Goal: Task Accomplishment & Management: Complete application form

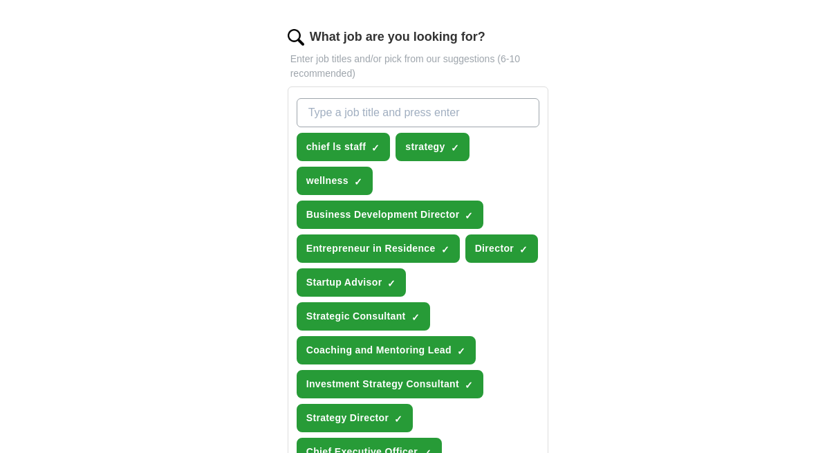
scroll to position [355, 0]
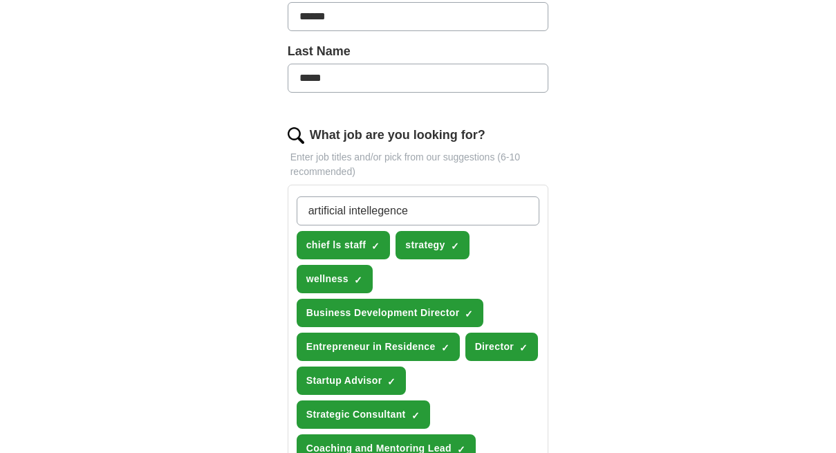
type input "artificial intellegence"
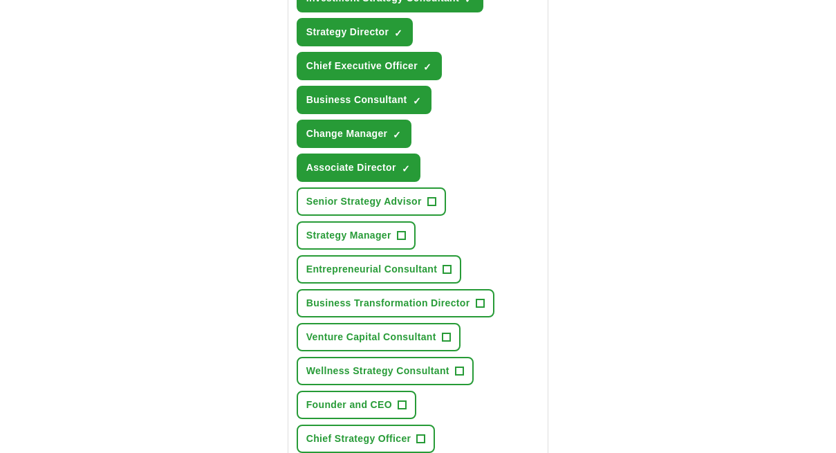
scroll to position [847, 0]
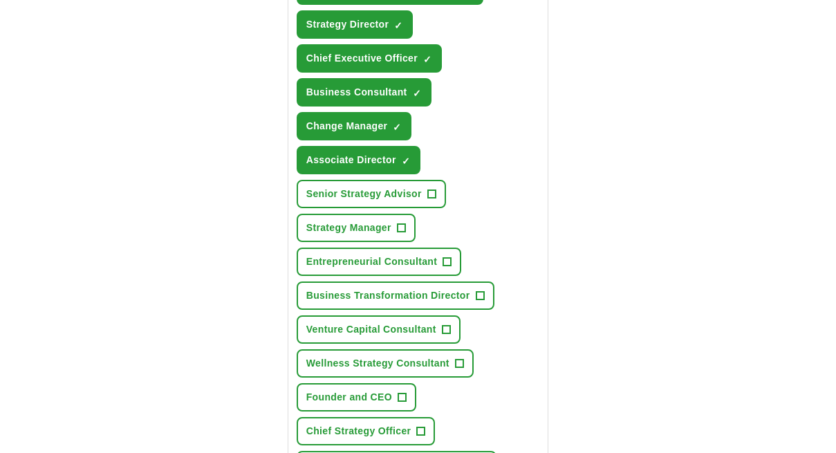
click at [424, 267] on span "Entrepreneurial Consultant" at bounding box center [371, 261] width 131 height 15
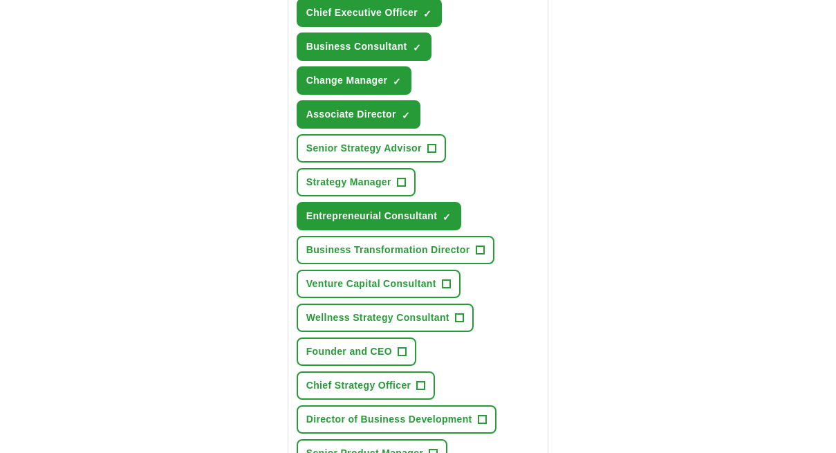
scroll to position [901, 0]
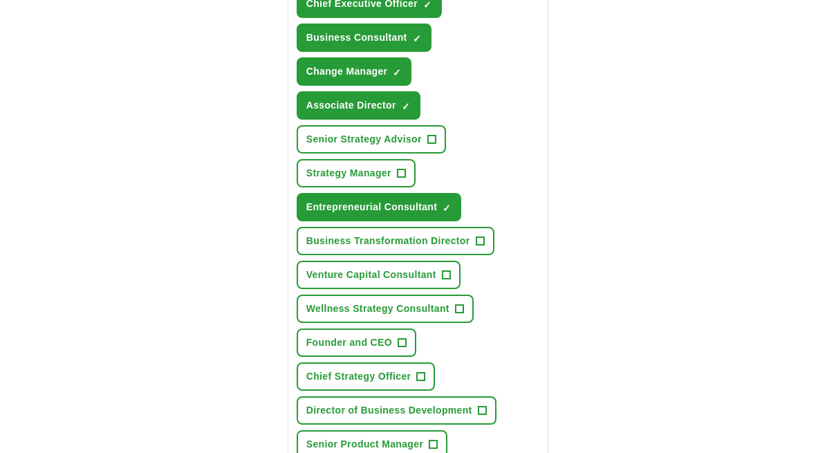
click at [432, 243] on span "Business Transformation Director" at bounding box center [388, 241] width 164 height 15
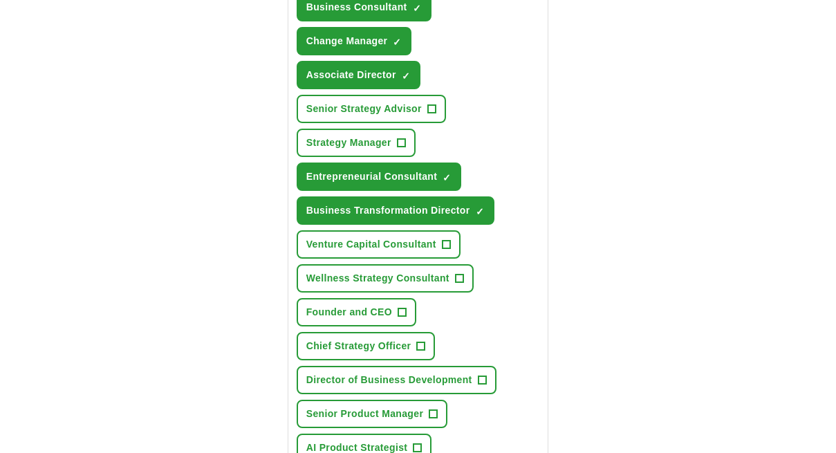
scroll to position [932, 0]
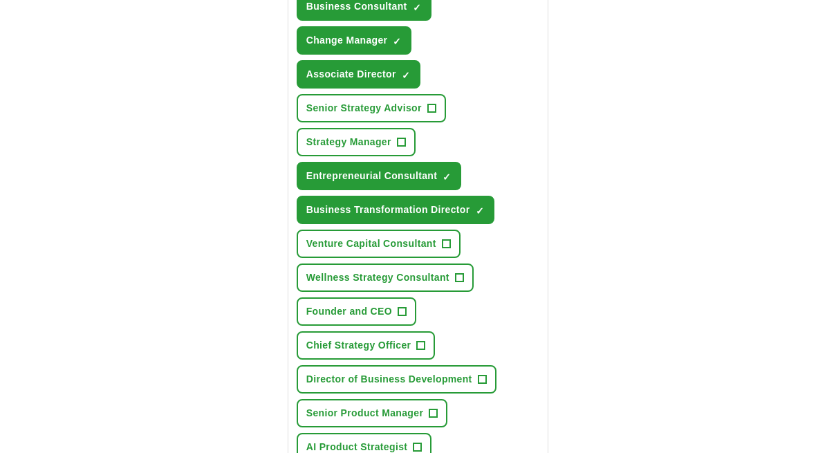
click at [426, 278] on span "Wellness Strategy Consultant" at bounding box center [377, 277] width 143 height 15
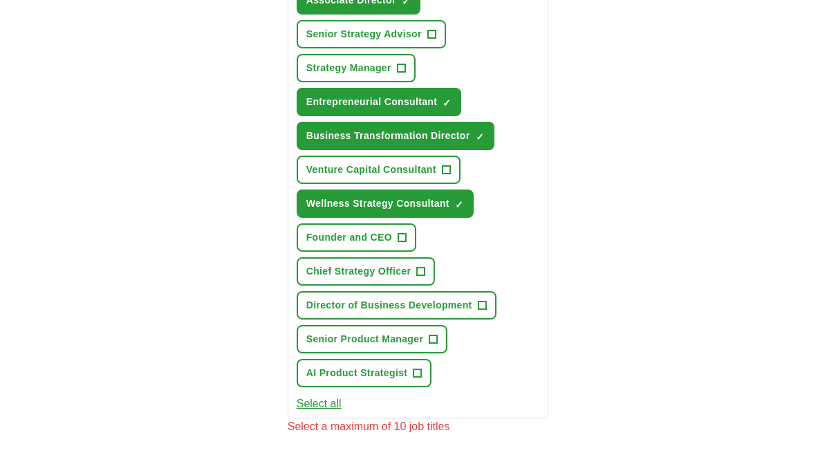
scroll to position [1008, 0]
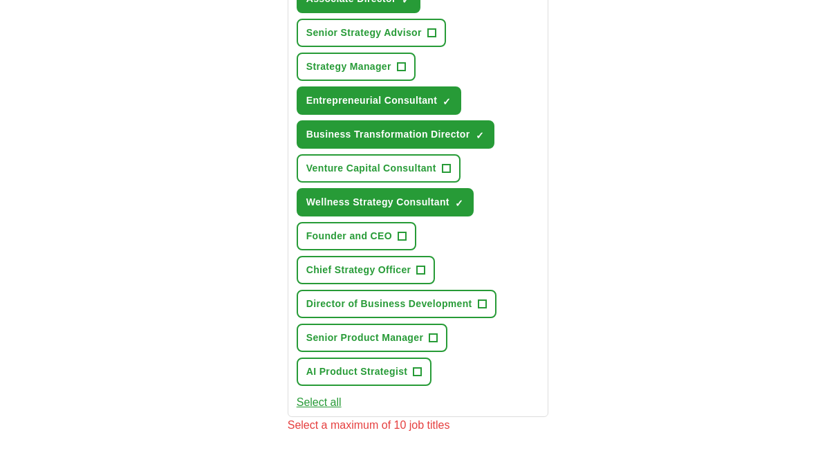
click at [397, 278] on button "Chief Strategy Officer +" at bounding box center [366, 270] width 139 height 28
click at [456, 306] on span "Director of Business Development" at bounding box center [389, 304] width 166 height 15
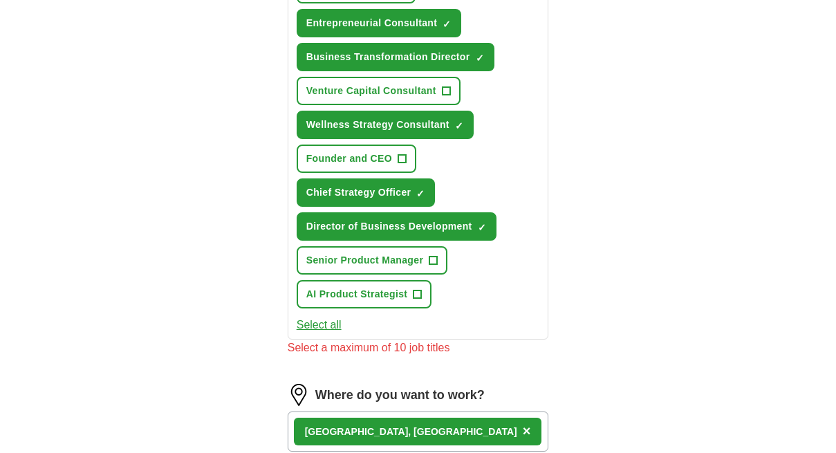
scroll to position [1086, 0]
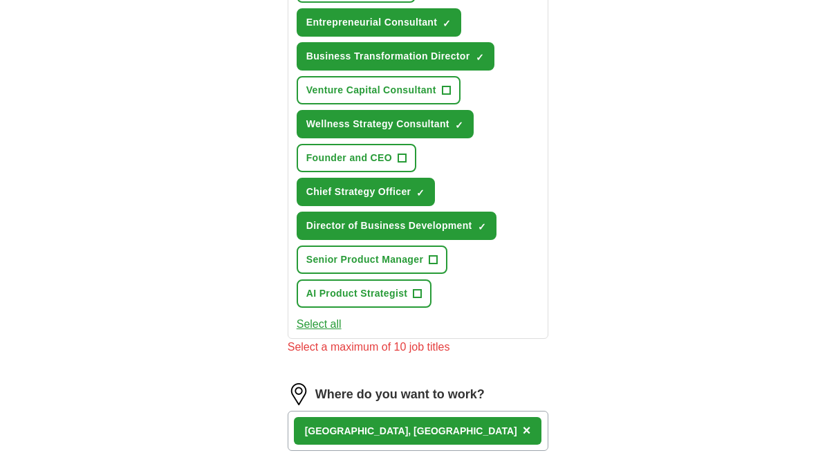
click at [411, 297] on button "AI Product Strategist +" at bounding box center [364, 293] width 135 height 28
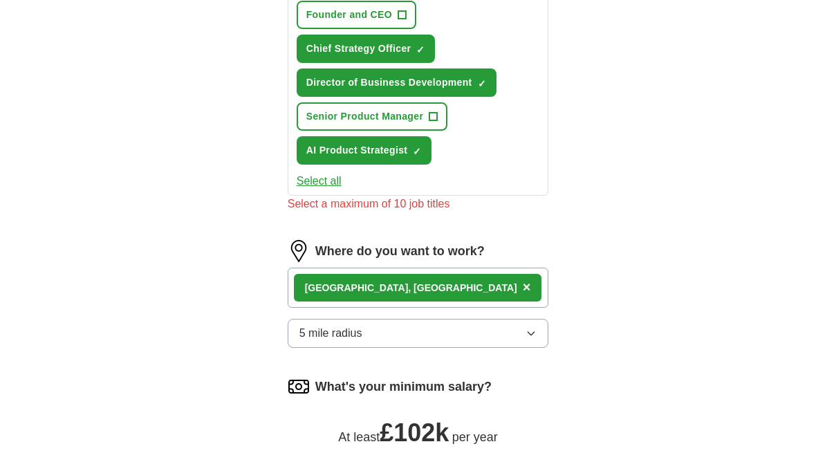
scroll to position [1258, 0]
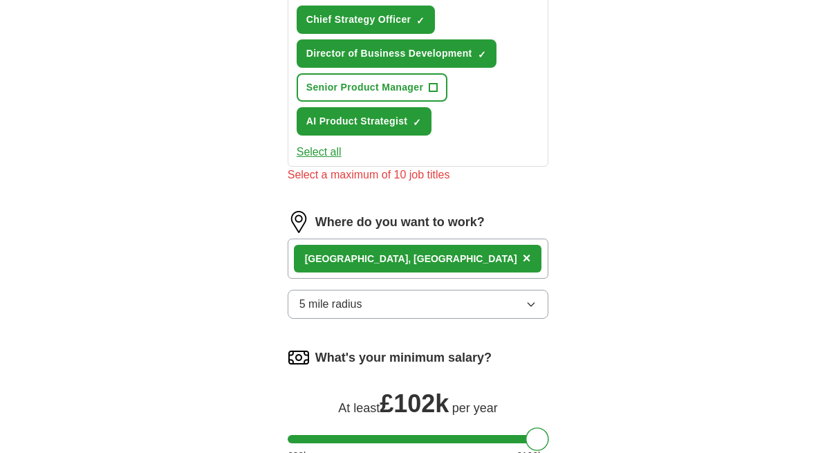
click at [408, 263] on div "London, UK ×" at bounding box center [418, 258] width 261 height 40
click at [407, 259] on div "London, UK ×" at bounding box center [418, 258] width 261 height 40
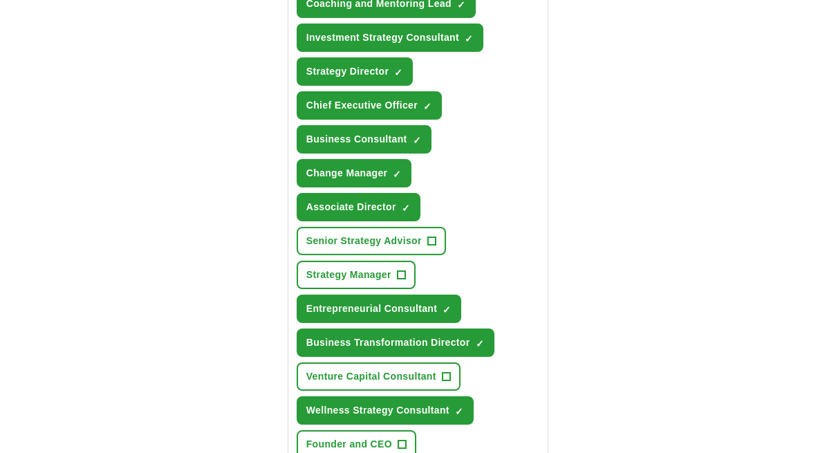
scroll to position [798, 0]
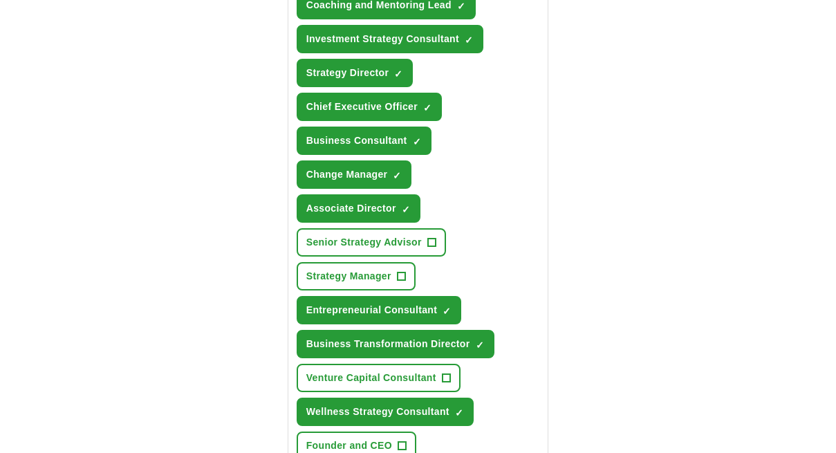
click at [372, 176] on span "Change Manager" at bounding box center [347, 174] width 82 height 15
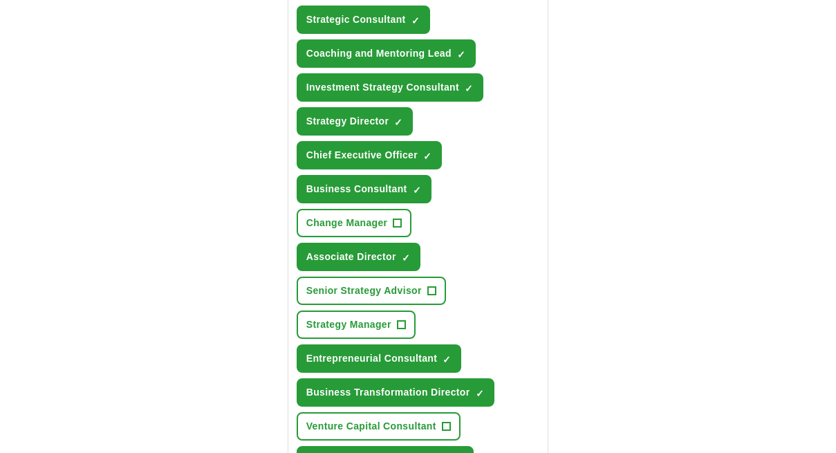
scroll to position [748, 0]
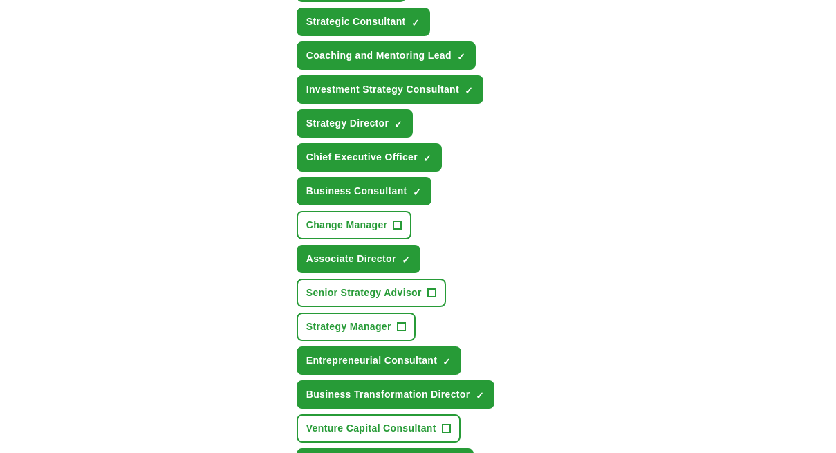
click at [370, 186] on span "Business Consultant" at bounding box center [356, 191] width 101 height 15
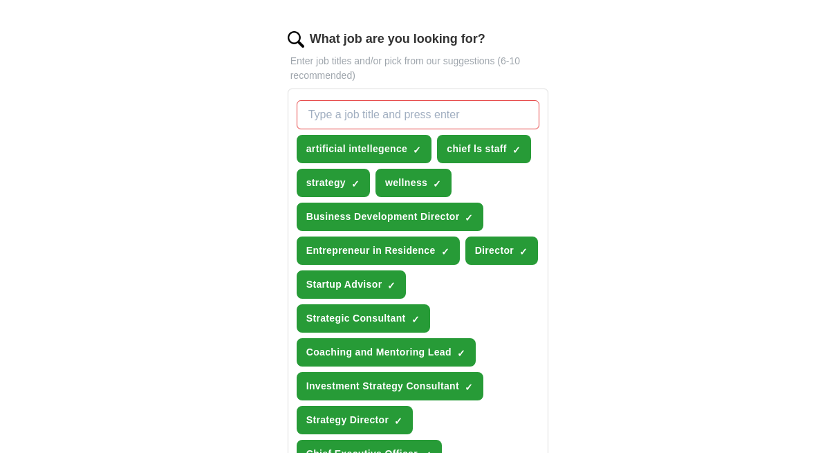
scroll to position [513, 0]
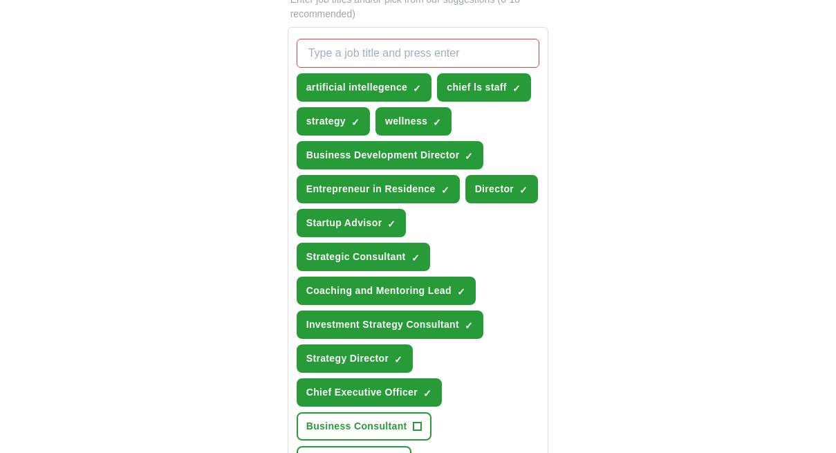
click at [362, 225] on span "Startup Advisor" at bounding box center [344, 223] width 76 height 15
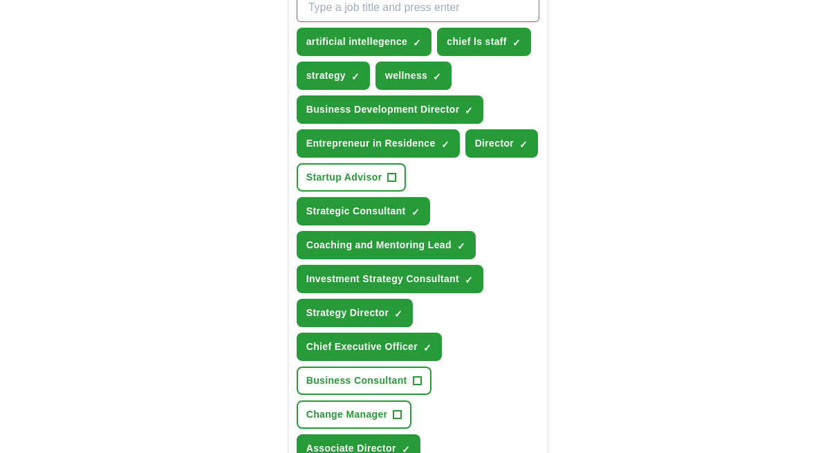
scroll to position [559, 0]
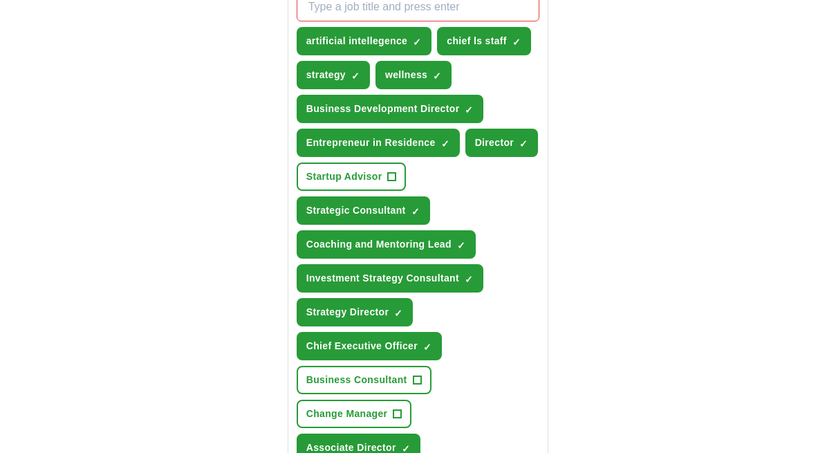
click at [362, 214] on span "Strategic Consultant" at bounding box center [356, 210] width 100 height 15
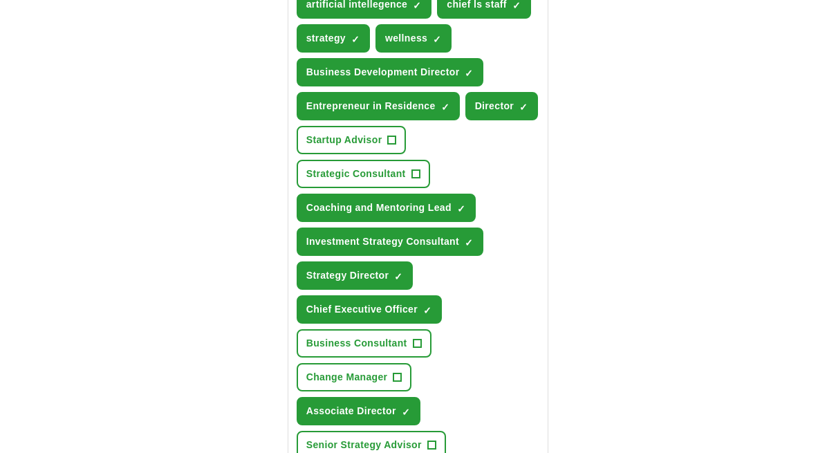
scroll to position [597, 0]
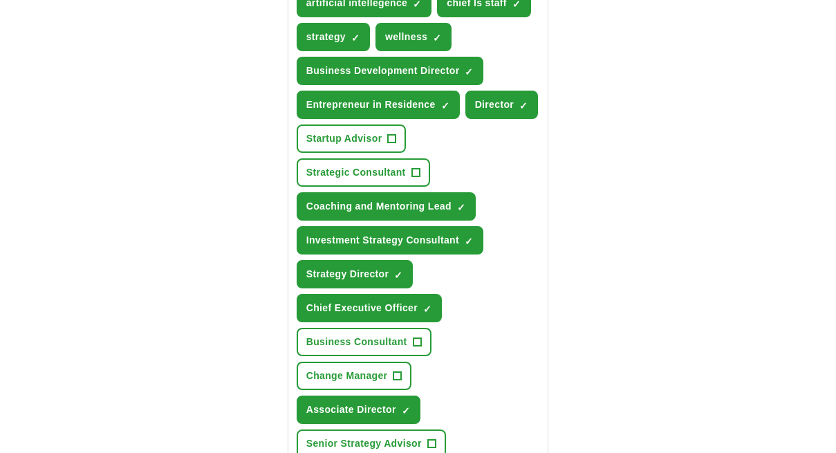
click at [362, 214] on button "Coaching and Mentoring Lead ✓ ×" at bounding box center [386, 206] width 179 height 28
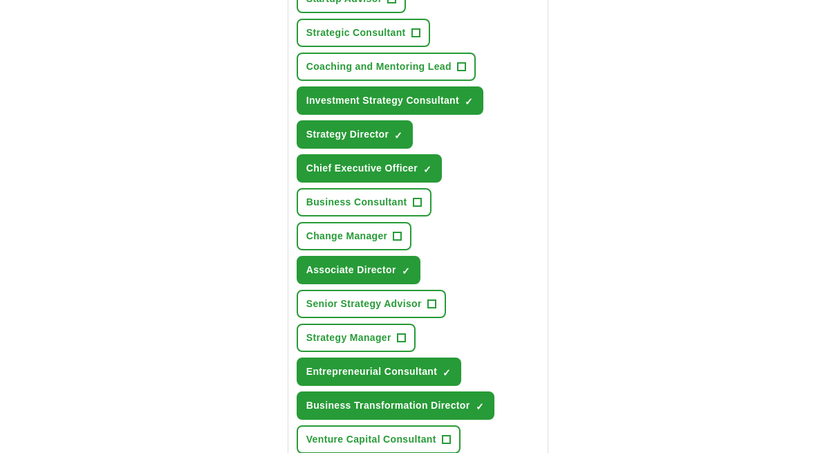
scroll to position [736, 0]
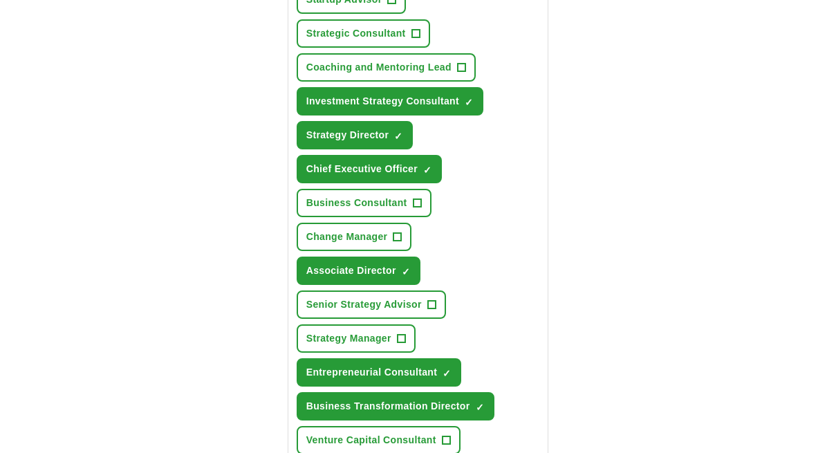
click at [362, 267] on span "Associate Director" at bounding box center [351, 270] width 90 height 15
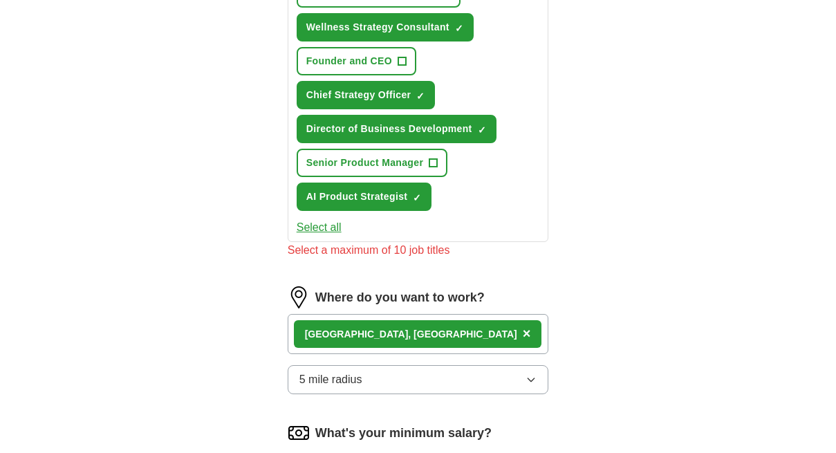
scroll to position [858, 0]
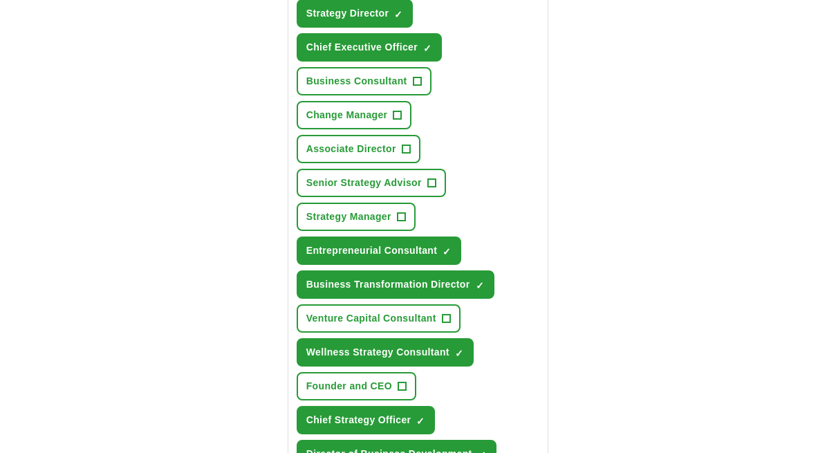
click at [362, 254] on span "Entrepreneurial Consultant" at bounding box center [371, 250] width 131 height 15
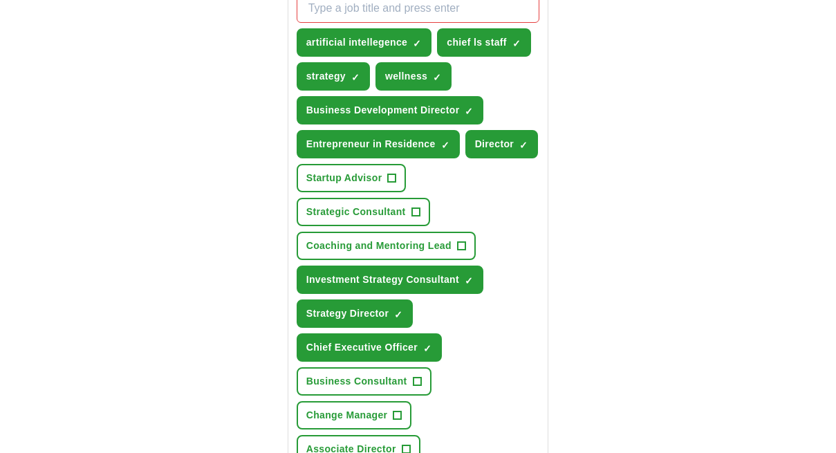
scroll to position [556, 0]
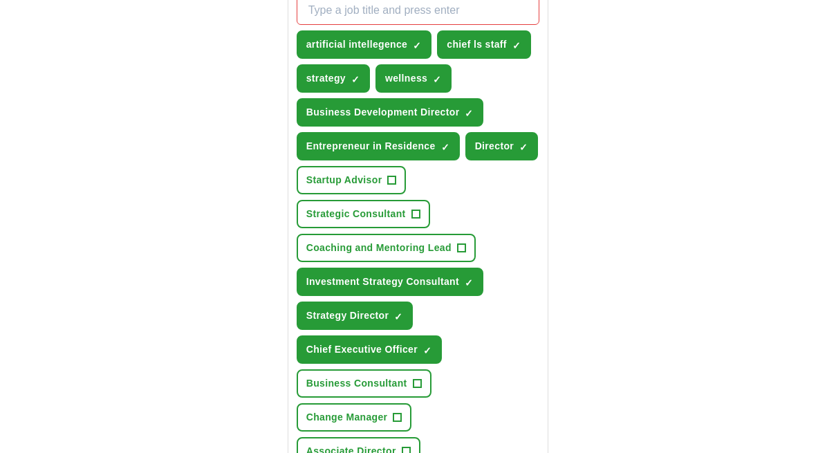
click at [0, 0] on span "×" at bounding box center [0, 0] width 0 height 0
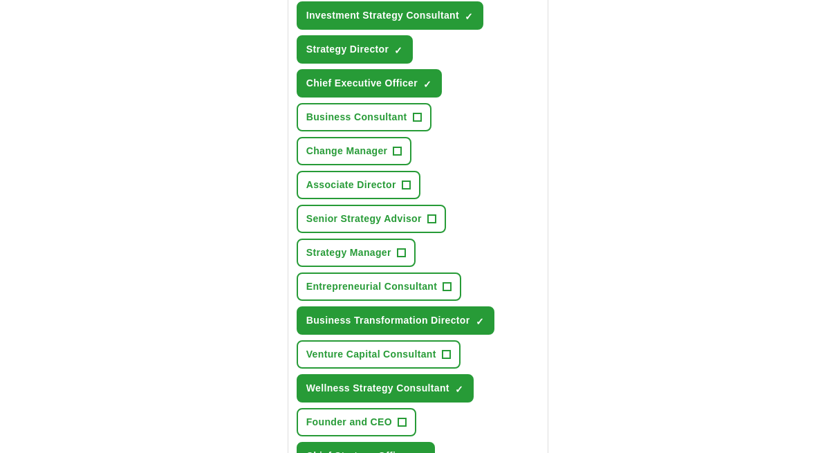
scroll to position [722, 0]
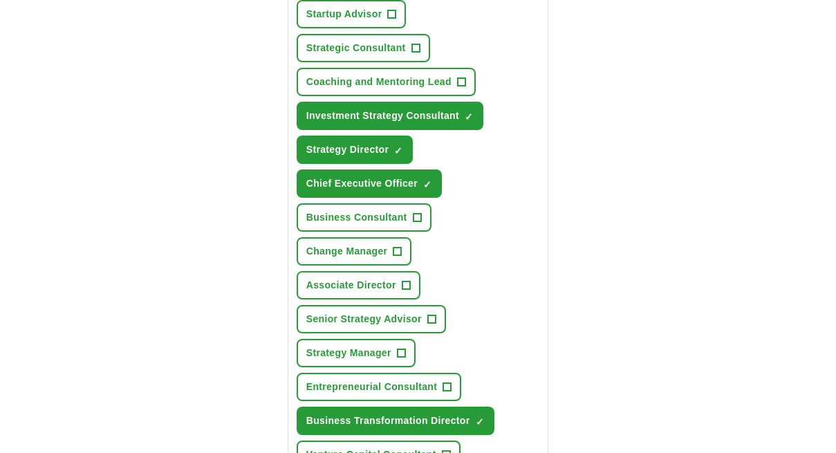
click at [0, 0] on span "×" at bounding box center [0, 0] width 0 height 0
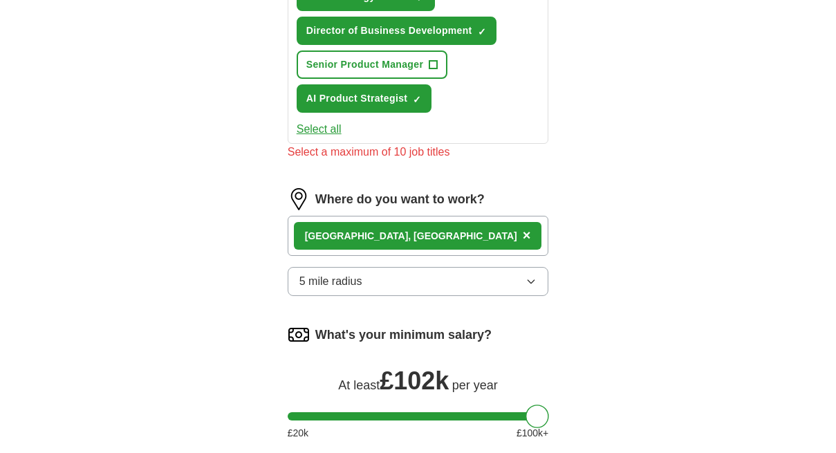
scroll to position [1297, 0]
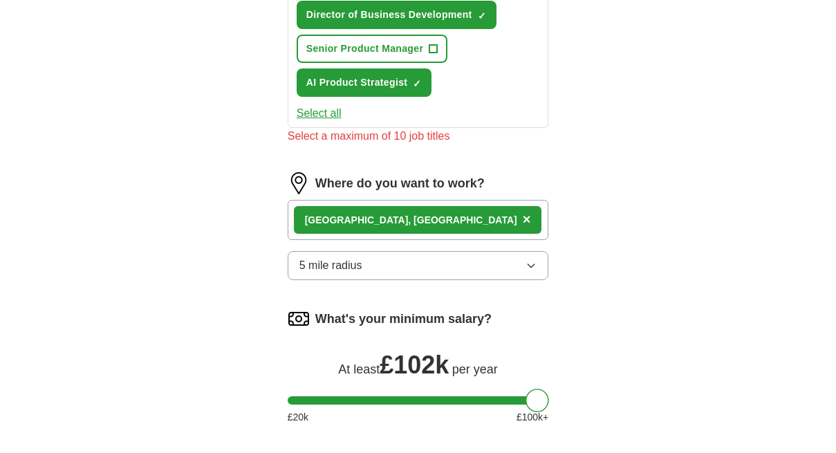
click at [396, 265] on button "5 mile radius" at bounding box center [418, 265] width 261 height 29
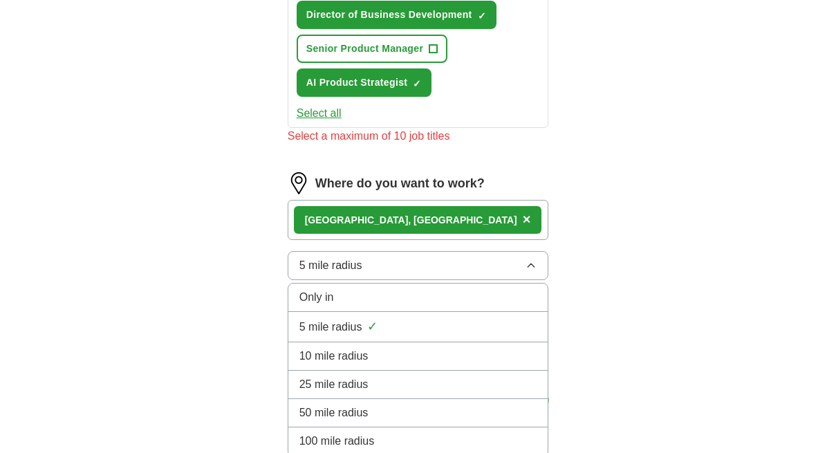
click at [388, 358] on div "10 mile radius" at bounding box center [418, 356] width 238 height 17
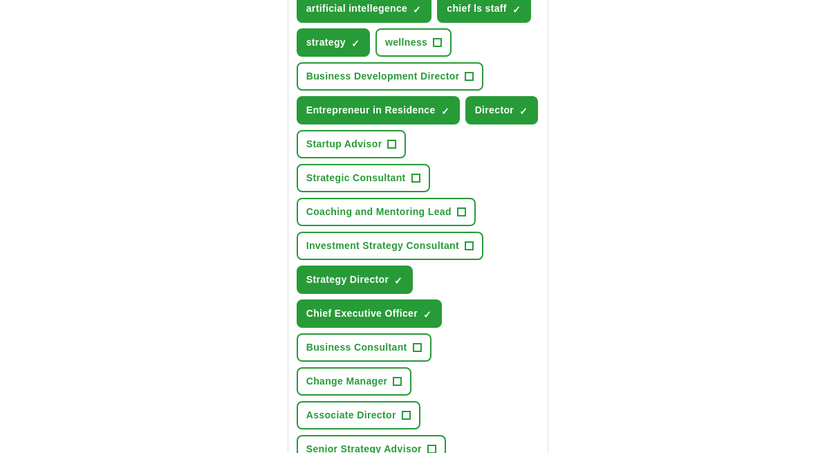
scroll to position [589, 0]
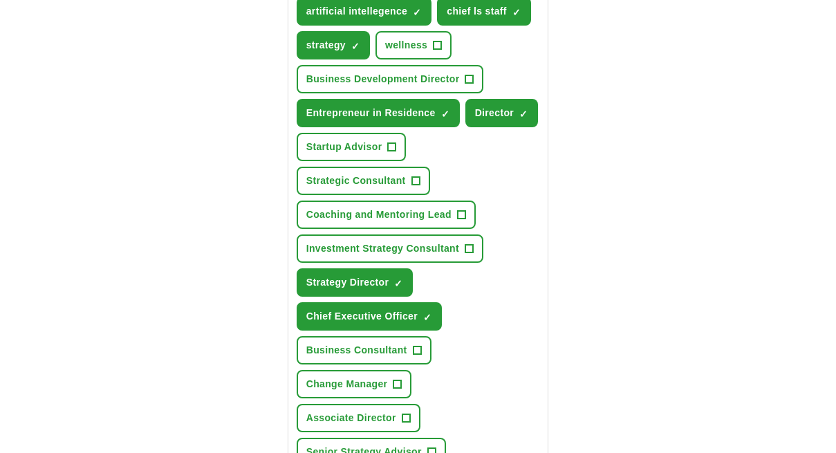
click at [0, 0] on span "×" at bounding box center [0, 0] width 0 height 0
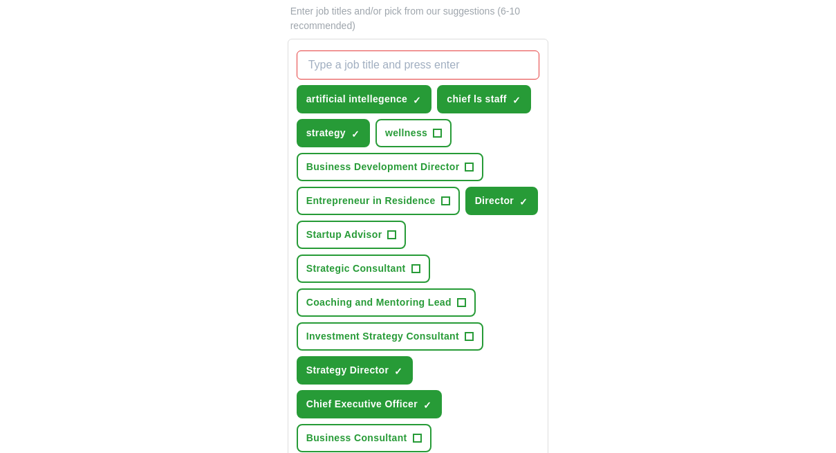
scroll to position [497, 0]
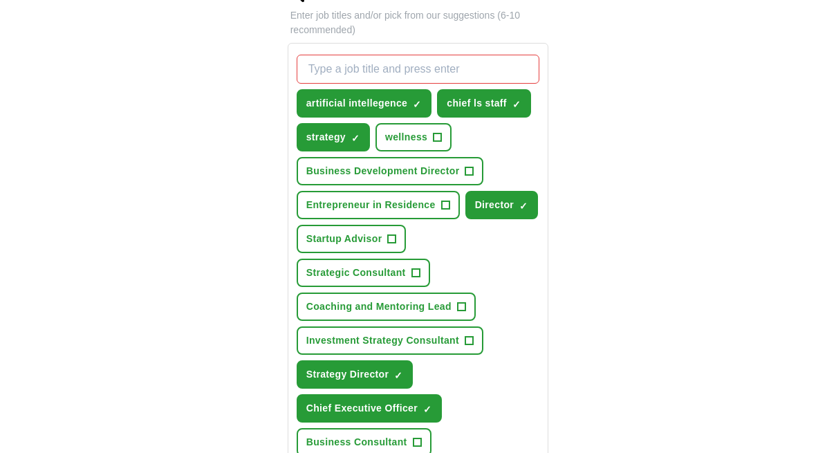
click at [0, 0] on span "×" at bounding box center [0, 0] width 0 height 0
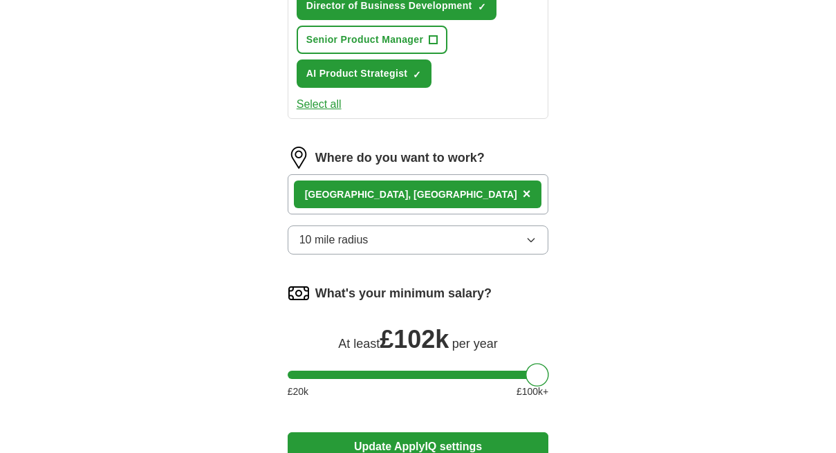
scroll to position [1316, 0]
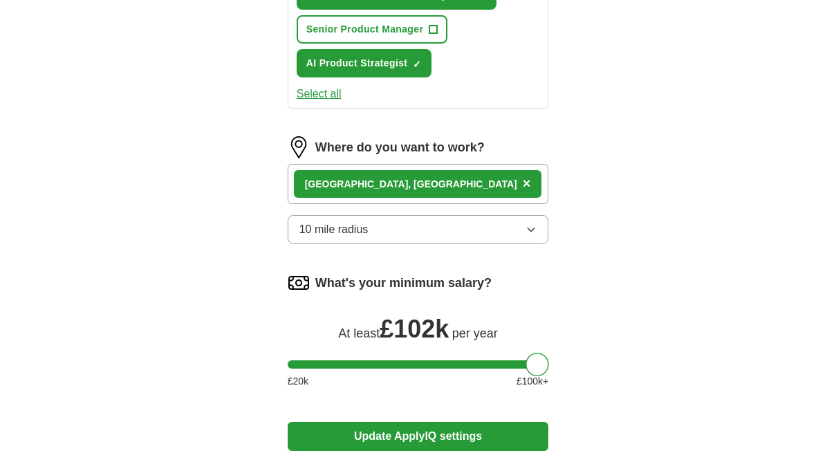
click at [406, 187] on div "London, UK ×" at bounding box center [418, 184] width 261 height 40
click at [400, 187] on div "London, UK ×" at bounding box center [418, 184] width 261 height 40
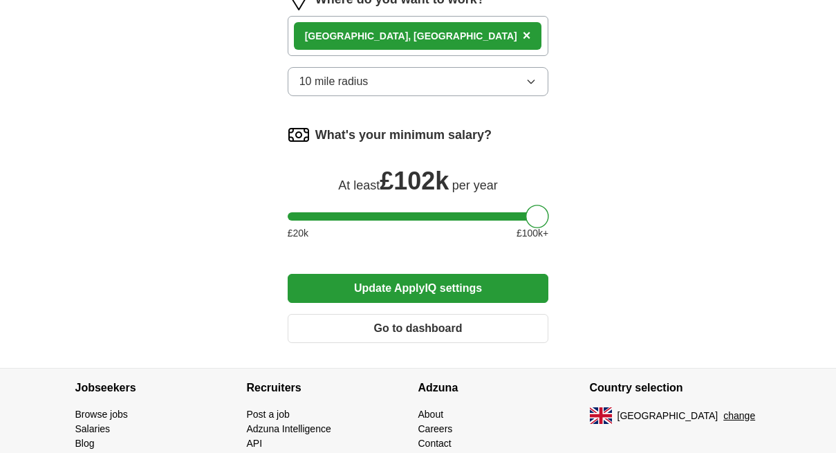
scroll to position [1464, 0]
click at [408, 291] on button "Update ApplyIQ settings" at bounding box center [418, 288] width 261 height 29
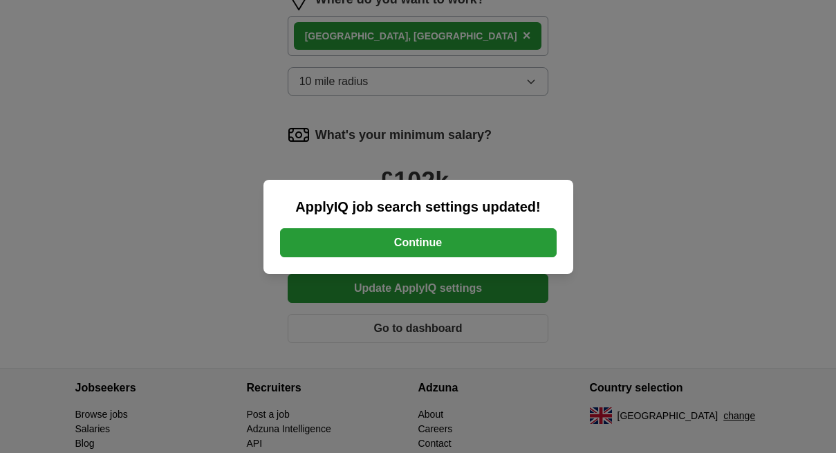
click at [421, 239] on button "Continue" at bounding box center [418, 242] width 276 height 29
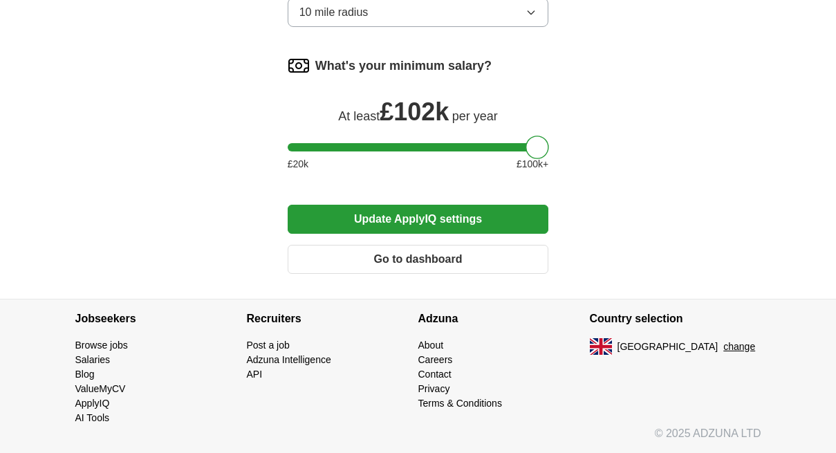
scroll to position [779, 0]
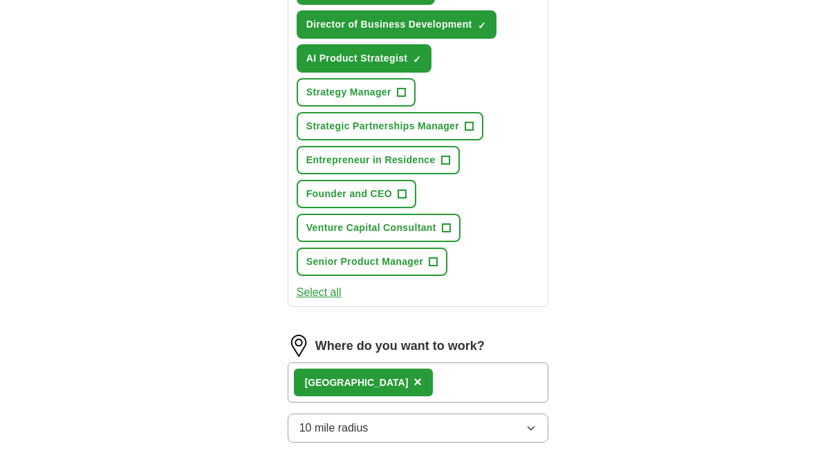
drag, startPoint x: 534, startPoint y: 150, endPoint x: 452, endPoint y: 152, distance: 82.3
click at [452, 152] on form "Select a CV PS CV Master .pdf [DATE] 14:49 Upload a different CV By uploading y…" at bounding box center [418, 63] width 261 height 1274
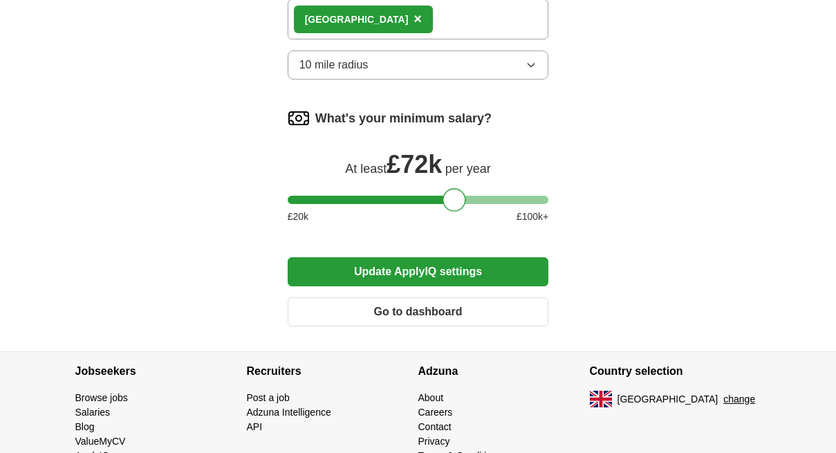
scroll to position [1143, 0]
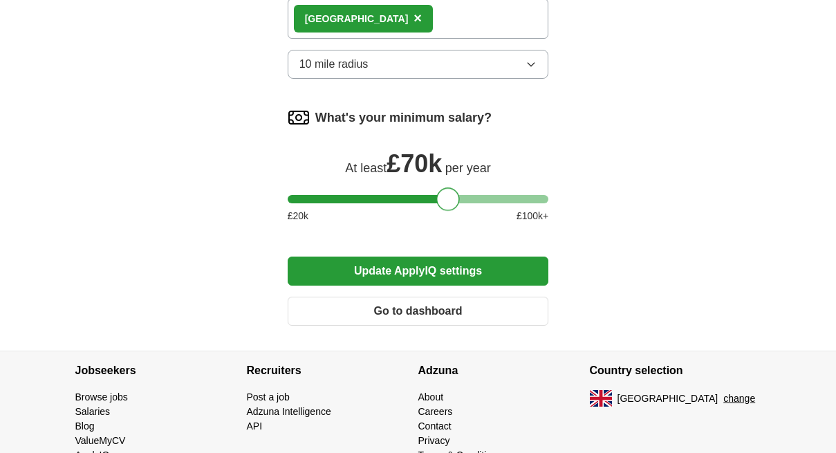
click at [443, 198] on div at bounding box center [448, 199] width 24 height 24
click at [450, 270] on button "Update ApplyIQ settings" at bounding box center [418, 270] width 261 height 29
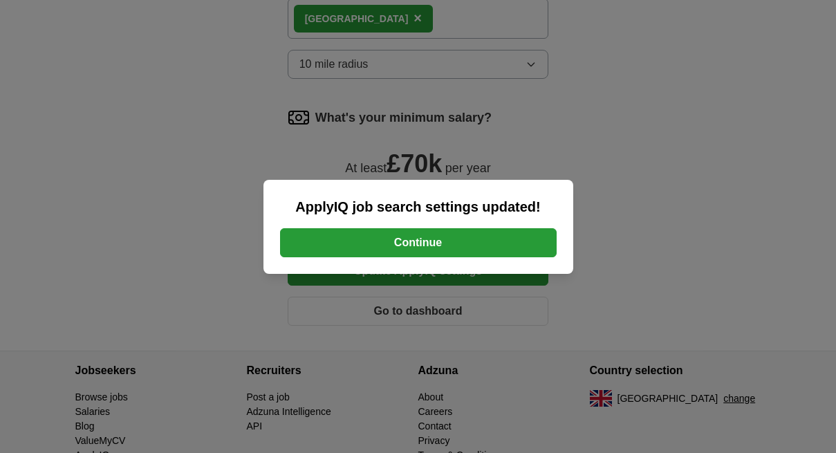
click at [433, 242] on button "Continue" at bounding box center [418, 242] width 276 height 29
